Goal: Complete application form

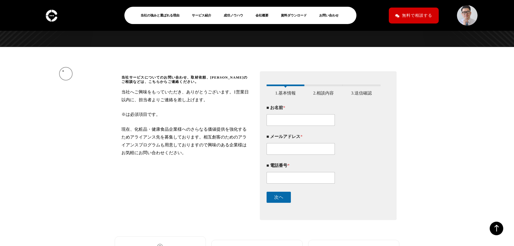
scroll to position [61, 0]
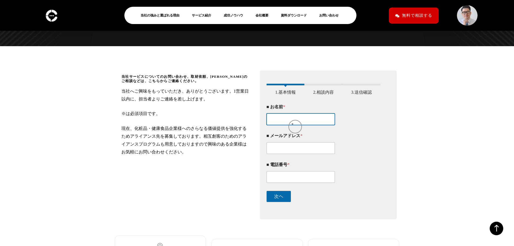
click at [292, 124] on input "■ お名前 *" at bounding box center [300, 119] width 69 height 12
type input "[PERSON_NAME]"
type input "[EMAIL_ADDRESS][DOMAIN_NAME]"
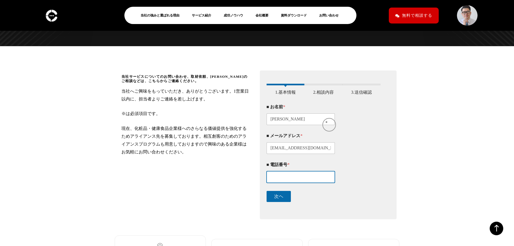
type input "0362739502"
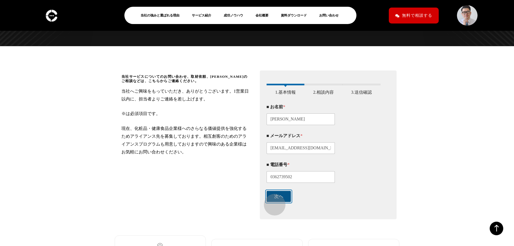
click at [272, 202] on button "次ヘ" at bounding box center [278, 196] width 24 height 11
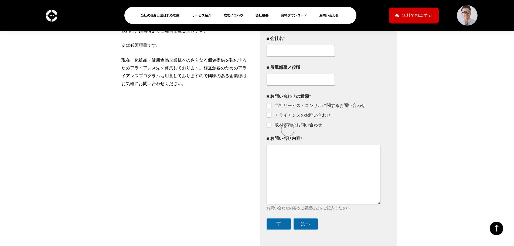
click at [285, 127] on ul "当社サービス・コンサルに関するお問い合わせ アライアンスのお問い合わせ 取材依頼のお問い合わせ" at bounding box center [323, 115] width 114 height 25
click at [286, 56] on input "■ 会社名 *" at bounding box center [300, 51] width 69 height 12
type input "株式会社アクセル"
click at [289, 83] on input "■ 所属部署／役職" at bounding box center [300, 80] width 69 height 12
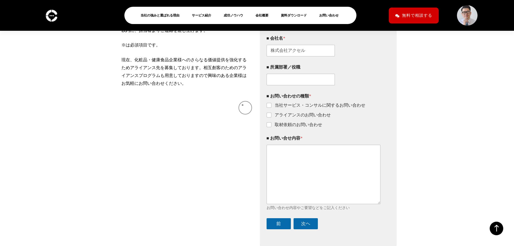
click at [234, 107] on div "当社サービスについてのお問い合わせ、取材依頼、[PERSON_NAME]のご相談などは、こちらからご連絡ください。 当社へご興味をもっていただき、ありがとうご…" at bounding box center [185, 128] width 129 height 244
click at [286, 85] on input "■ 所属部署／役職" at bounding box center [300, 80] width 69 height 12
click at [239, 100] on div "当社サービスについてのお問い合わせ、取材依頼、[PERSON_NAME]のご相談などは、こちらからご連絡ください。 当社へご興味をもっていただき、ありがとうご…" at bounding box center [185, 128] width 129 height 244
click at [269, 117] on input "アライアンスのお問い合わせ" at bounding box center [269, 115] width 4 height 4
checkbox input "true"
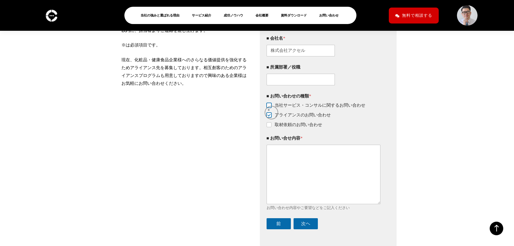
click at [269, 108] on input "当社サービス・コンサルに関するお問い合わせ" at bounding box center [269, 105] width 4 height 4
checkbox input "true"
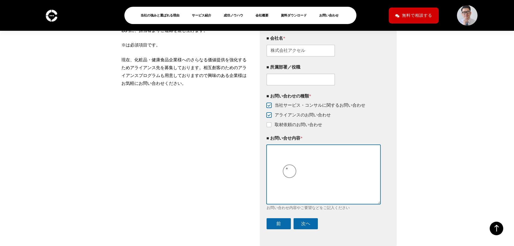
click at [287, 168] on textarea "■ お問い合せ内容 *" at bounding box center [323, 174] width 114 height 59
paste textarea ""loremipsumd。 sitametconsectet。 adipiscingelitseddo。 eiusmodtemporincididuntutl…"
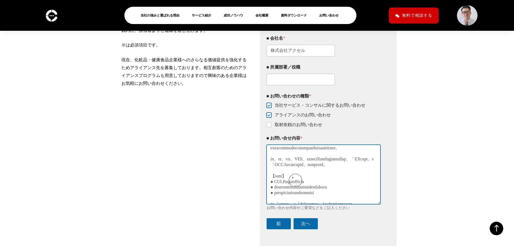
scroll to position [0, 0]
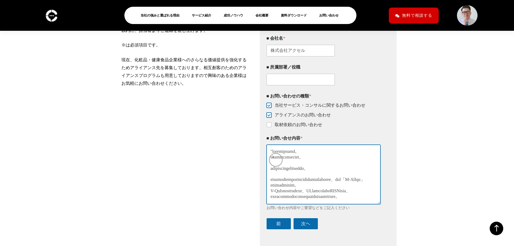
click at [273, 157] on textarea "■ お問い合せ内容 *" at bounding box center [323, 174] width 114 height 59
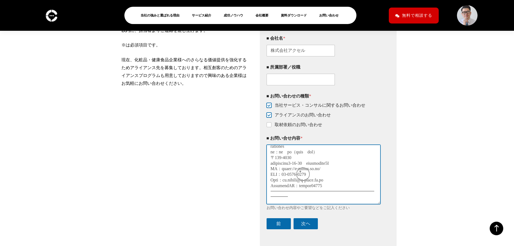
scroll to position [224, 0]
type textarea "loremipsumd。 sitametconsectet。 adipiscingelitseddo。 eiusmodtemporincididuntutla…"
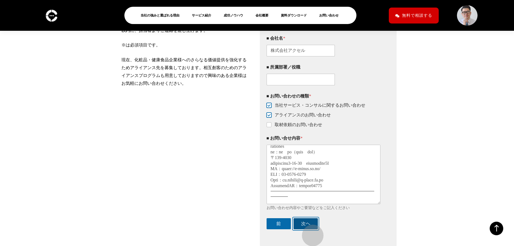
click at [310, 229] on button "次ヘ" at bounding box center [305, 223] width 24 height 11
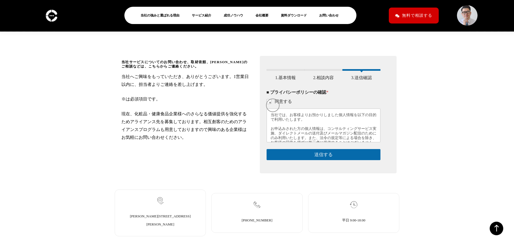
scroll to position [75, 0]
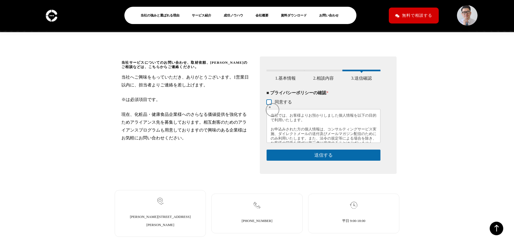
click at [270, 104] on input "同意する" at bounding box center [269, 102] width 4 height 4
checkbox input "true"
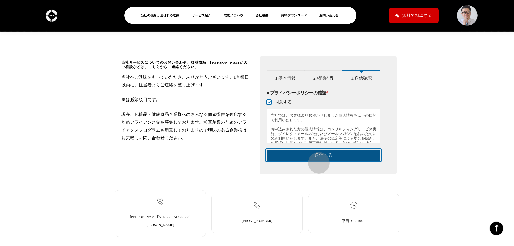
click at [316, 160] on button "送信する" at bounding box center [323, 154] width 114 height 11
